Goal: Transaction & Acquisition: Purchase product/service

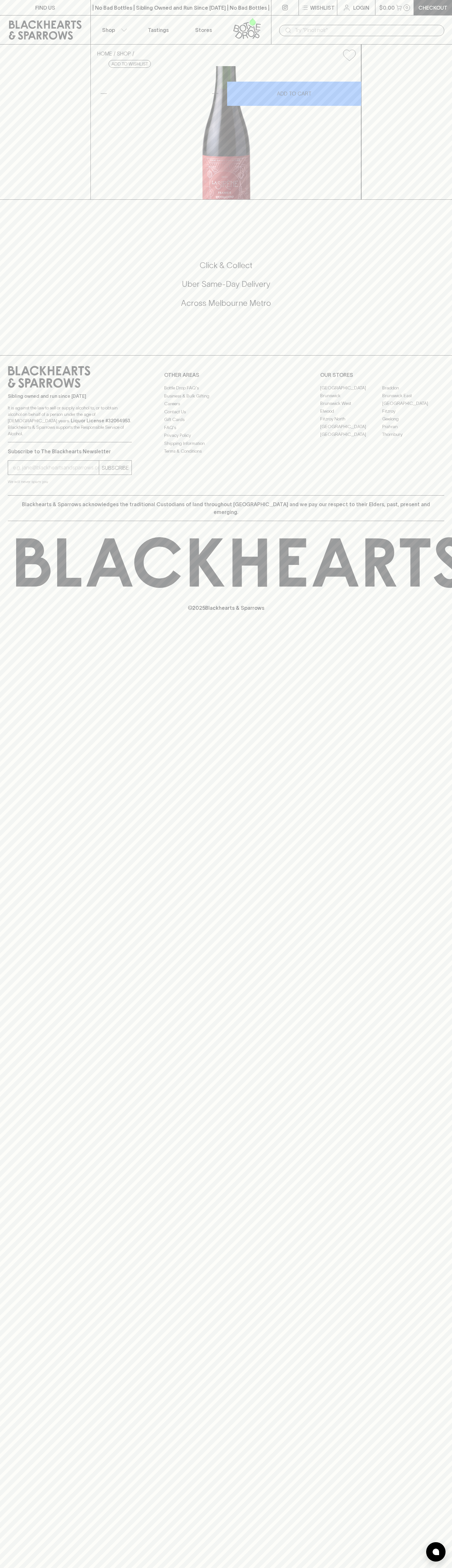
click at [429, 27] on input "text" at bounding box center [366, 30] width 144 height 10
click at [428, 836] on div "FIND US | No Bad Bottles | Sibling Owned and Run Since 2006 | No Bad Bottles | …" at bounding box center [226, 784] width 452 height 1568
click at [321, 1567] on html "FIND US | No Bad Bottles | Sibling Owned and Run Since 2006 | No Bad Bottles | …" at bounding box center [226, 784] width 452 height 1568
click at [25, 1001] on div "FIND US | No Bad Bottles | Sibling Owned and Run Since 2006 | No Bad Bottles | …" at bounding box center [226, 784] width 452 height 1568
